Goal: Complete application form

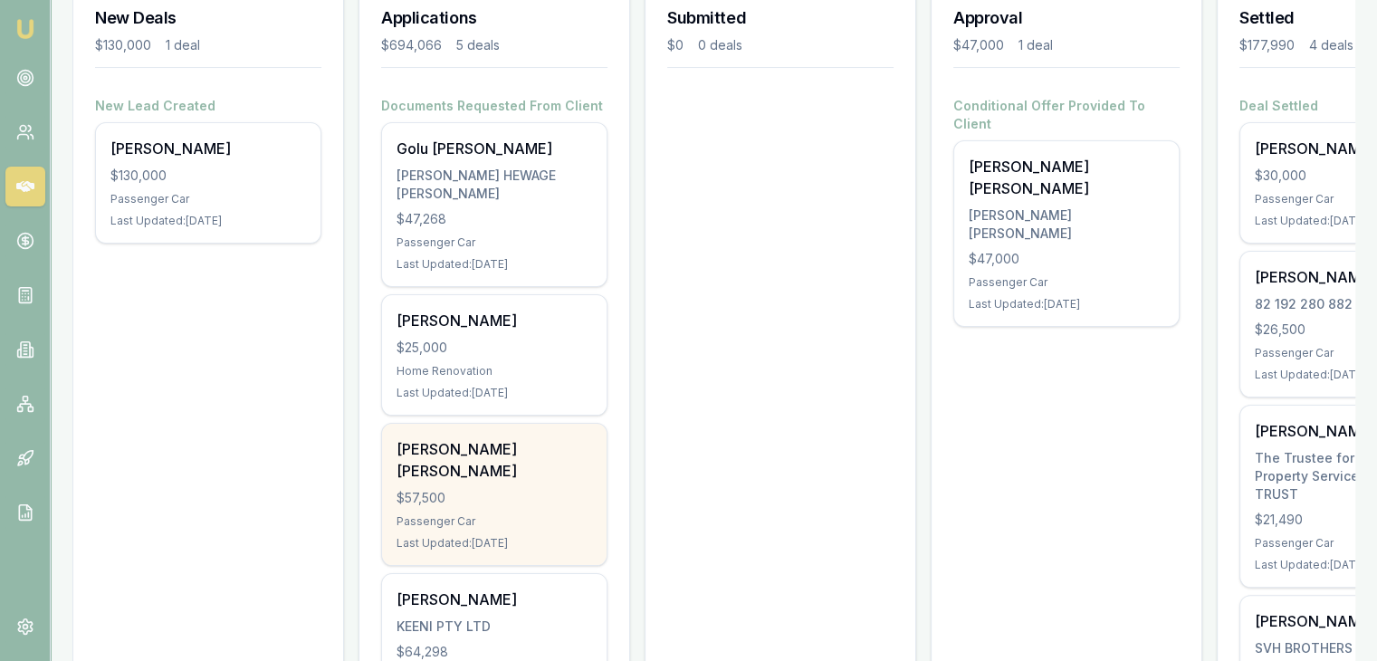
scroll to position [362, 0]
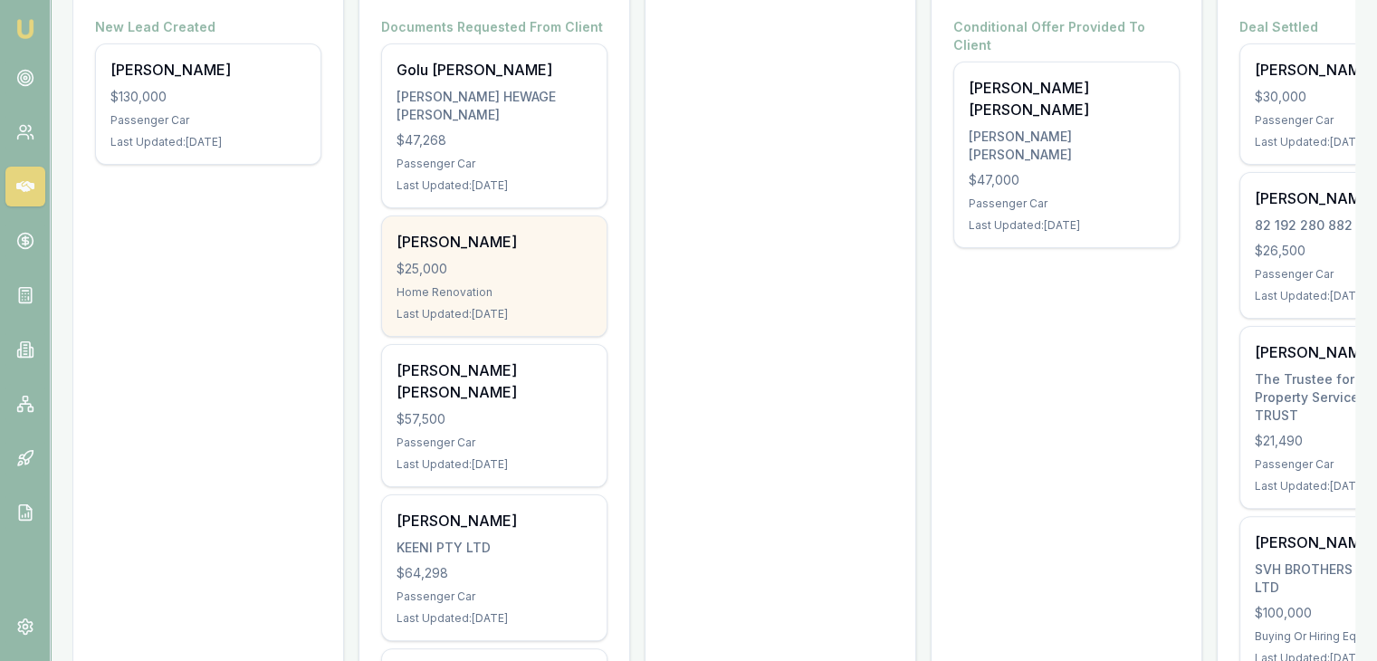
click at [489, 296] on div "Home Renovation" at bounding box center [495, 292] width 196 height 14
click at [442, 300] on div "Parveen Kumari $25,000 Home Renovation Last Updated: 1 day ago" at bounding box center [494, 276] width 225 height 120
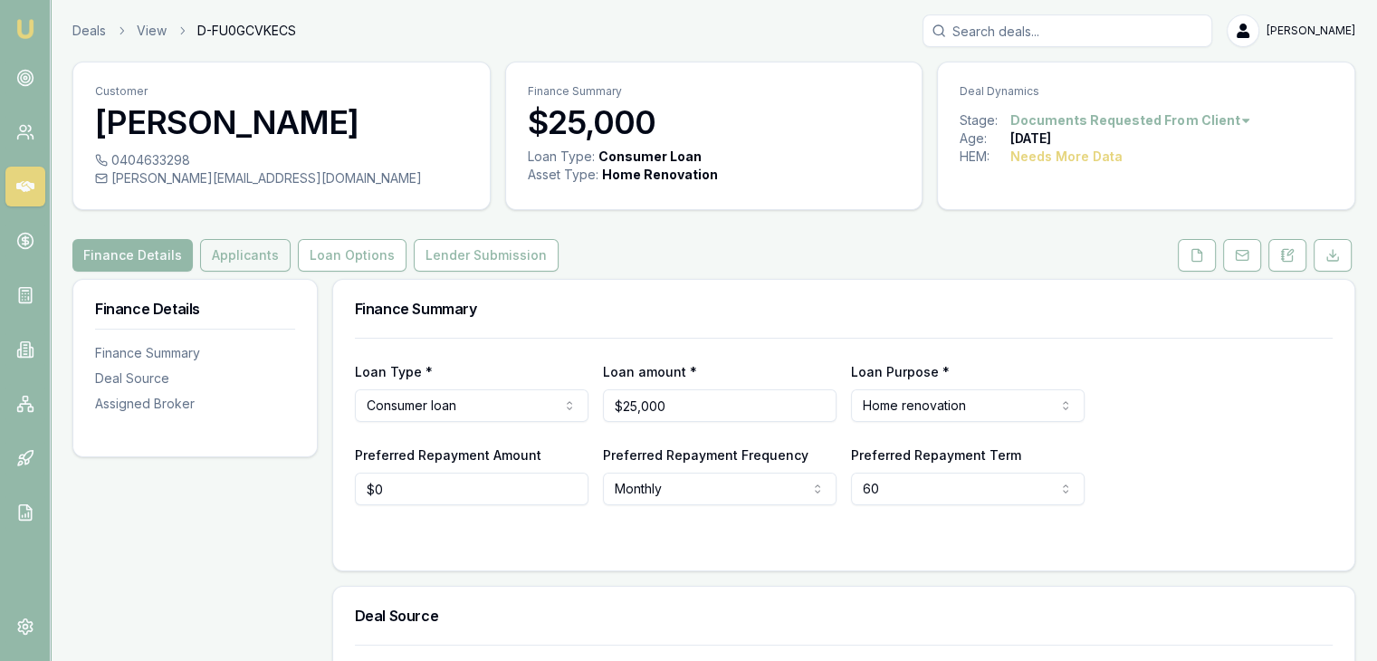
click at [234, 260] on button "Applicants" at bounding box center [245, 255] width 91 height 33
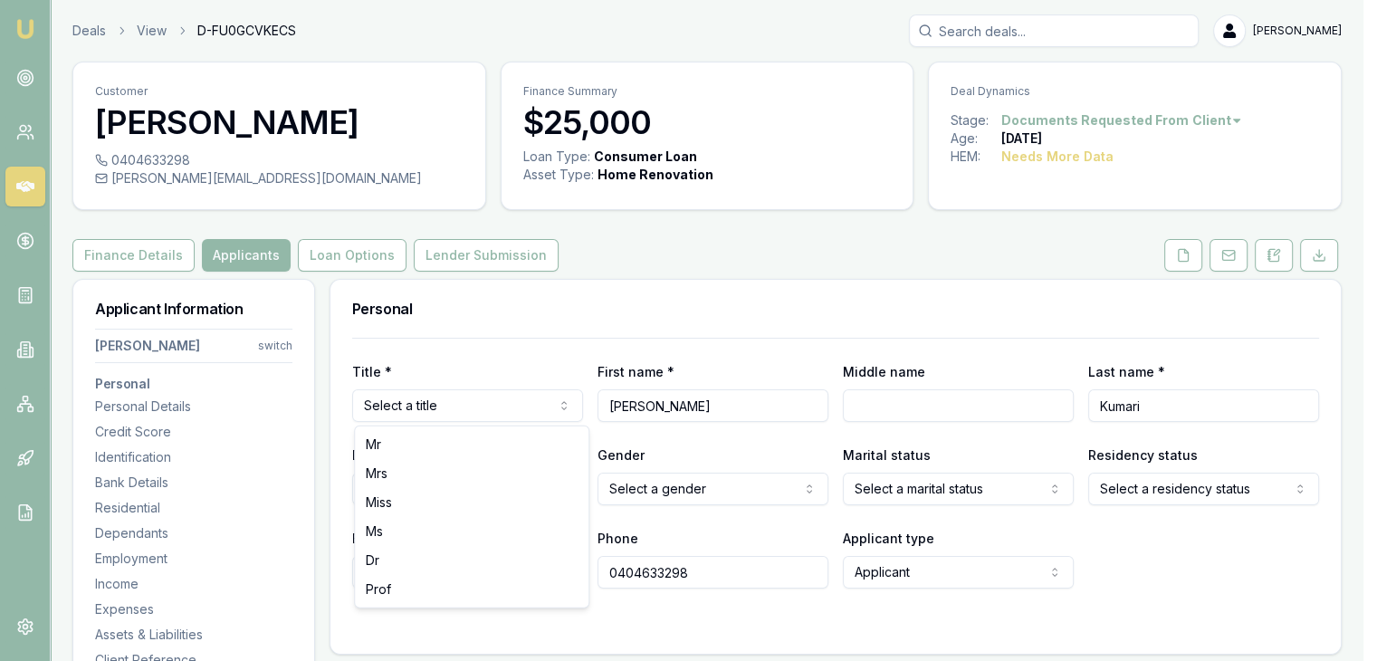
click at [549, 393] on html "Emu Broker Deals View D-FU0GCVKECS Pinkesh Patel Toggle Menu Customer Parveen K…" at bounding box center [688, 330] width 1377 height 661
select select "Miss"
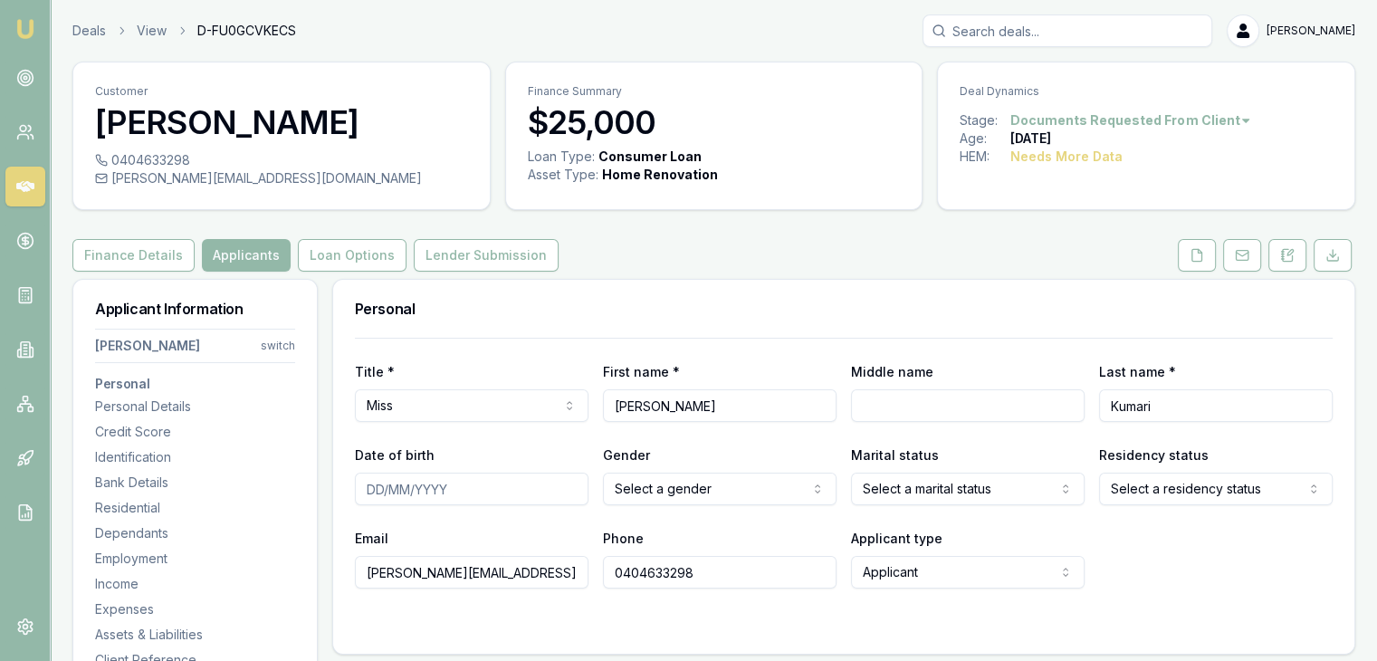
click at [372, 492] on input "Date of birth" at bounding box center [472, 489] width 234 height 33
click at [460, 491] on input "Date of birth" at bounding box center [472, 489] width 234 height 33
click at [711, 490] on html "Emu Broker Deals View D-FU0GCVKECS Pinkesh Patel Toggle Menu Customer Parveen K…" at bounding box center [688, 330] width 1377 height 661
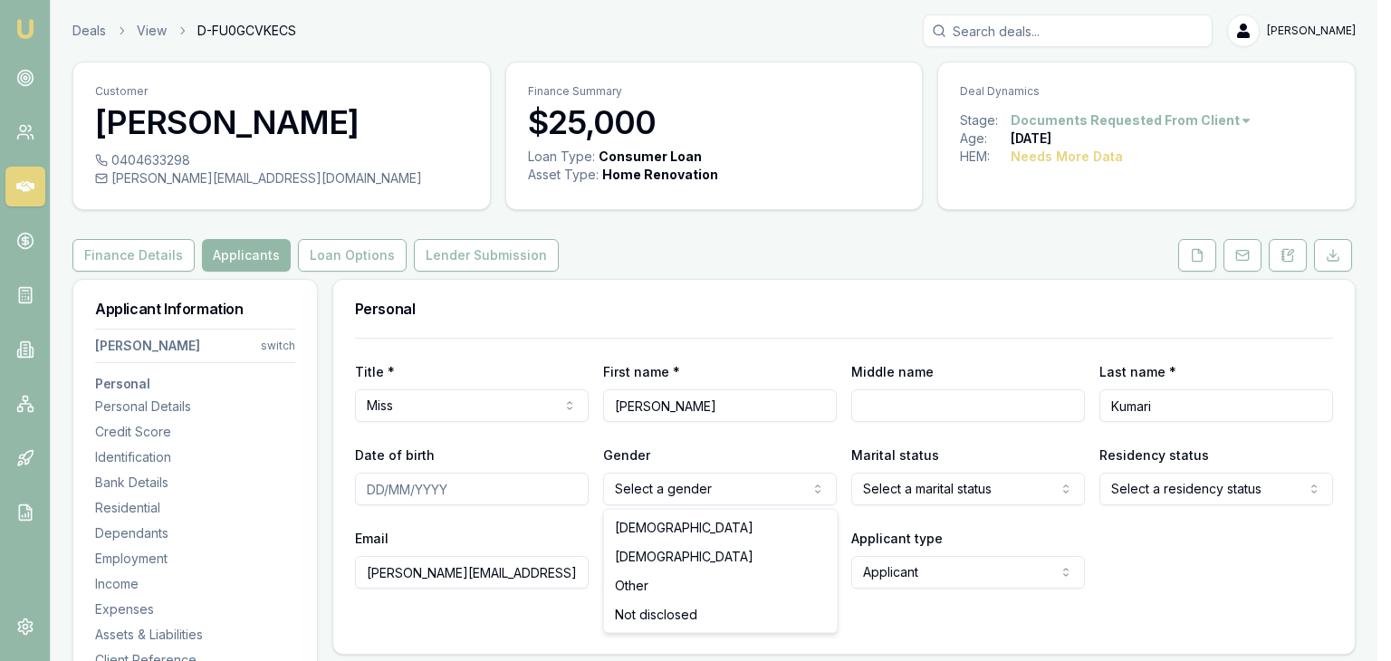
select select "FEMALE"
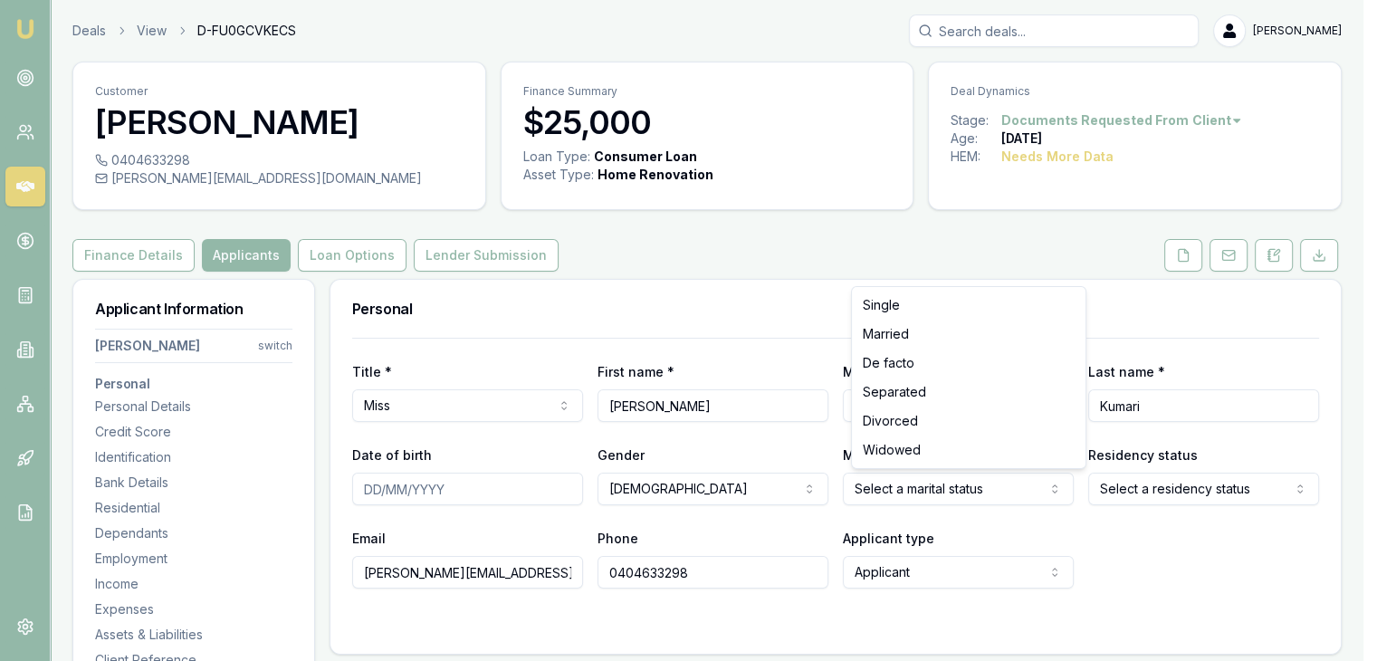
click at [876, 495] on html "Emu Broker Deals View D-FU0GCVKECS Pinkesh Patel Toggle Menu Customer Parveen K…" at bounding box center [688, 330] width 1377 height 661
select select "MARRIED"
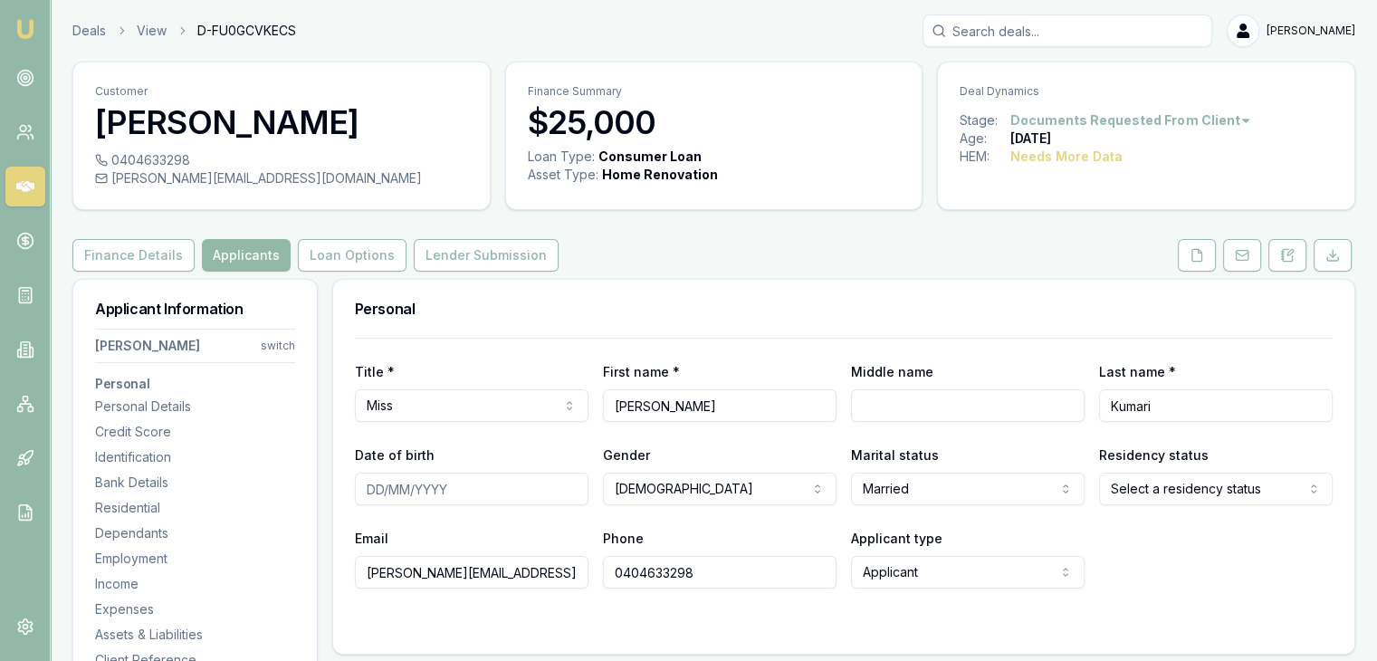
click at [786, 355] on div "Title * Miss Mr Mrs Miss Ms Dr Prof First name * Parveen Middle name Last name …" at bounding box center [844, 463] width 978 height 251
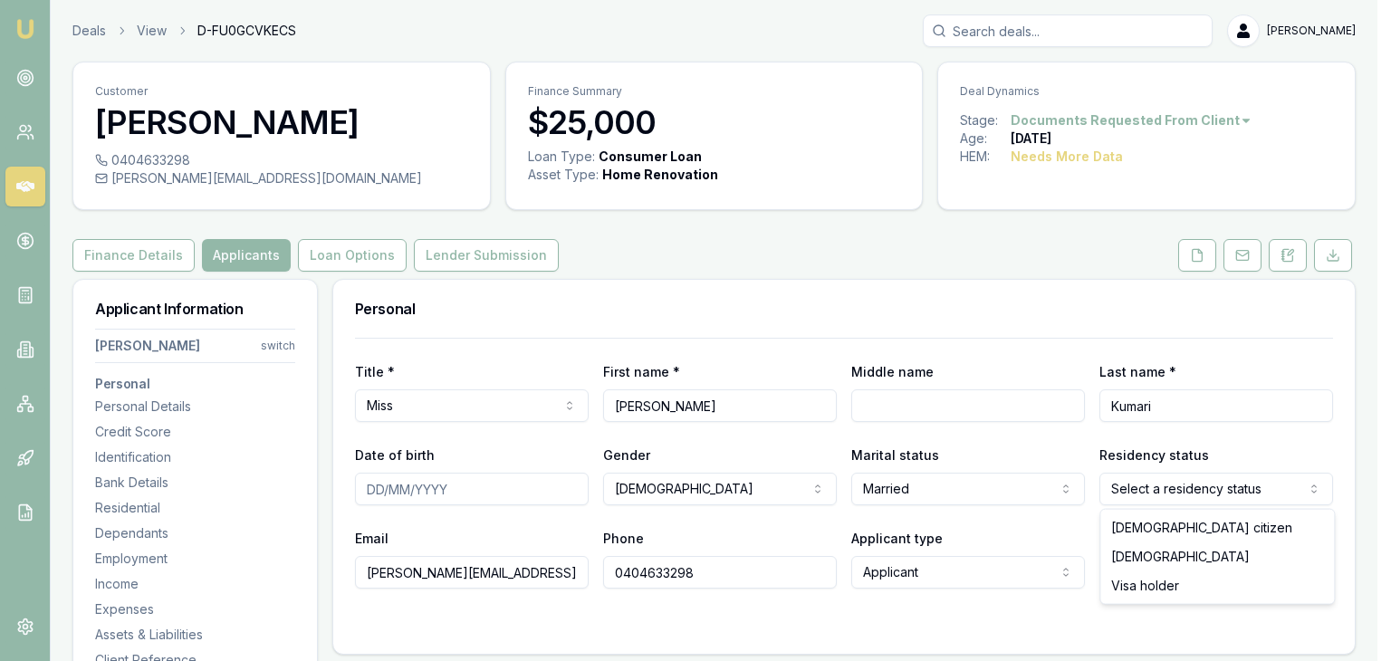
click at [1192, 486] on html "Emu Broker Deals View D-FU0GCVKECS Pinkesh Patel Toggle Menu Customer Parveen K…" at bounding box center [695, 330] width 1391 height 661
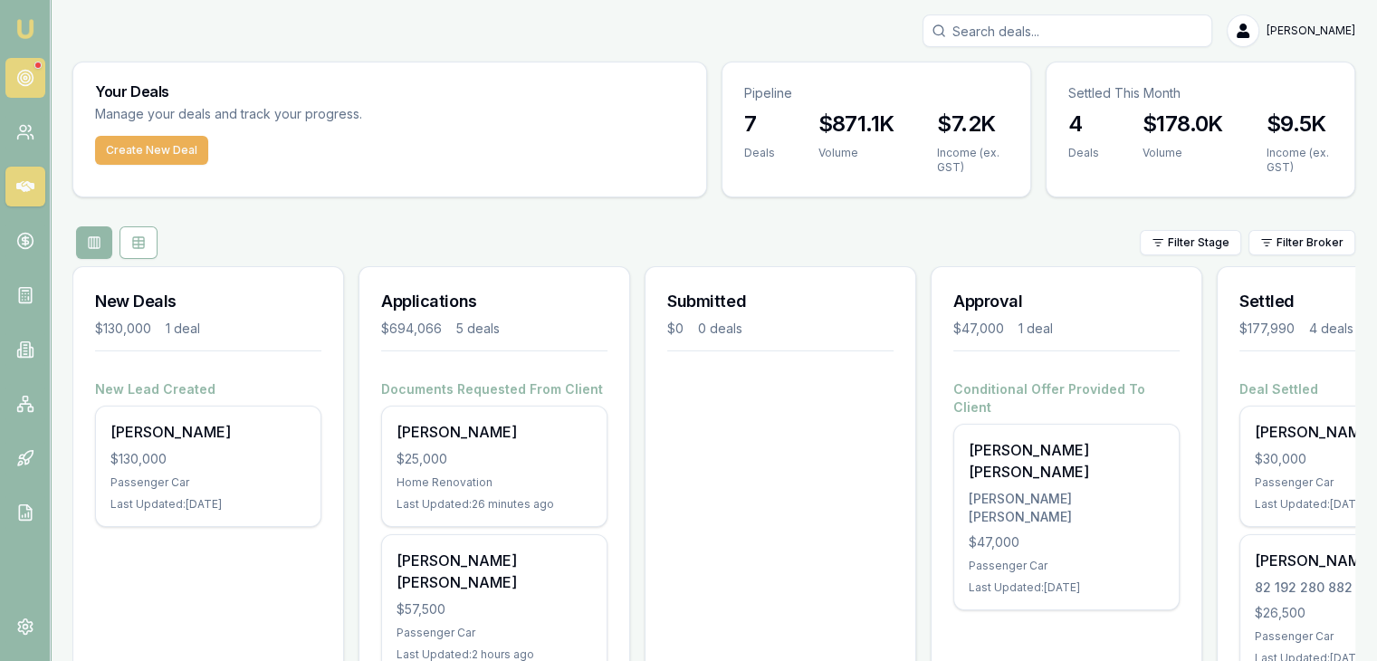
click at [34, 71] on link at bounding box center [25, 78] width 40 height 40
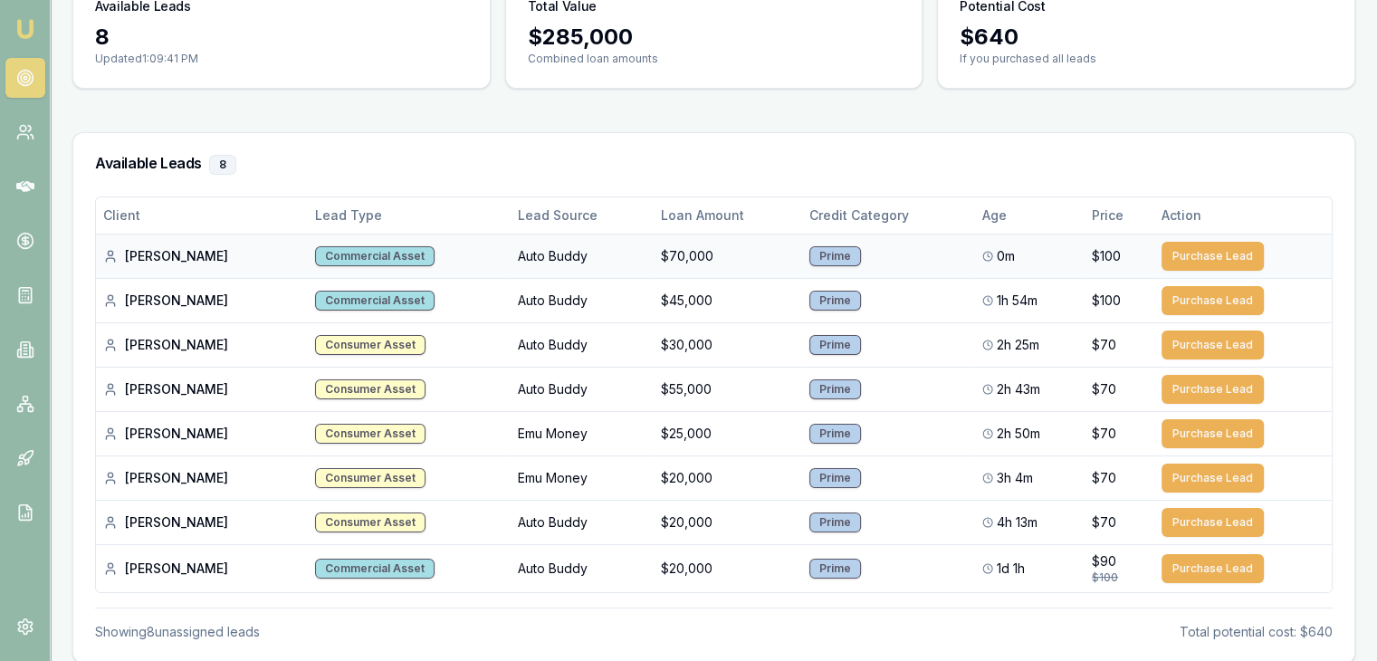
scroll to position [254, 0]
